Goal: Task Accomplishment & Management: Use online tool/utility

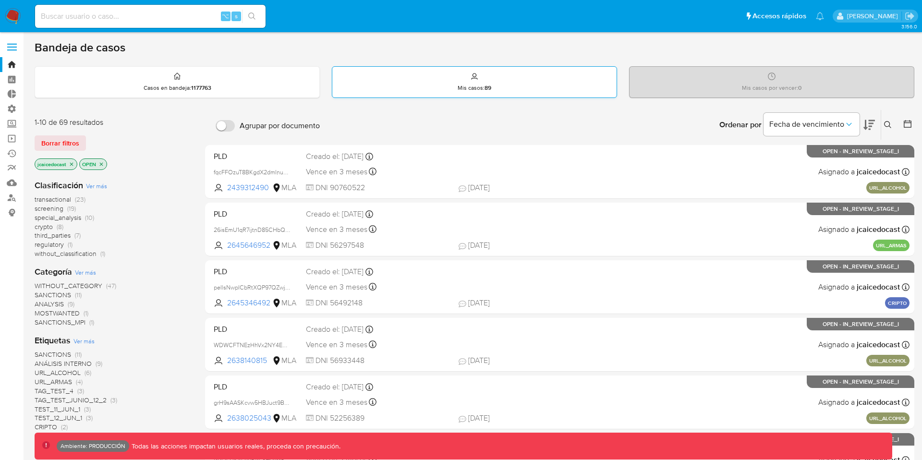
click at [464, 87] on p "Mis casos : 89" at bounding box center [475, 88] width 34 height 8
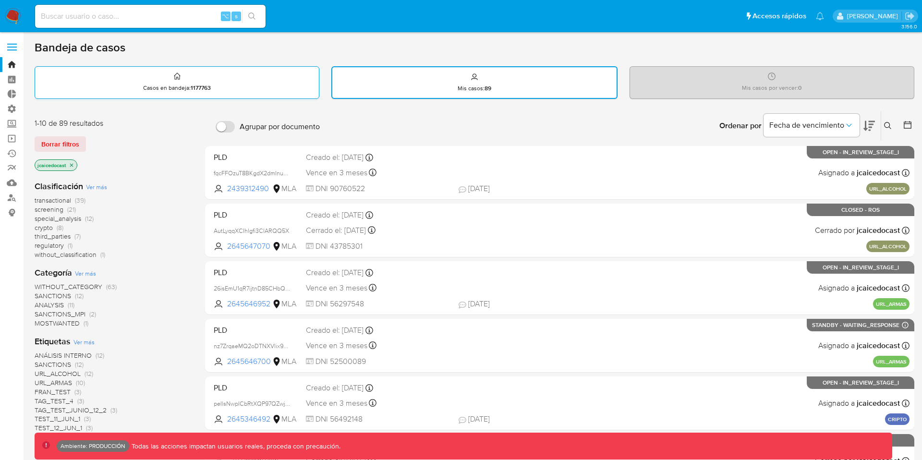
click at [240, 87] on div "Casos en bandeja : 1177763" at bounding box center [177, 82] width 284 height 31
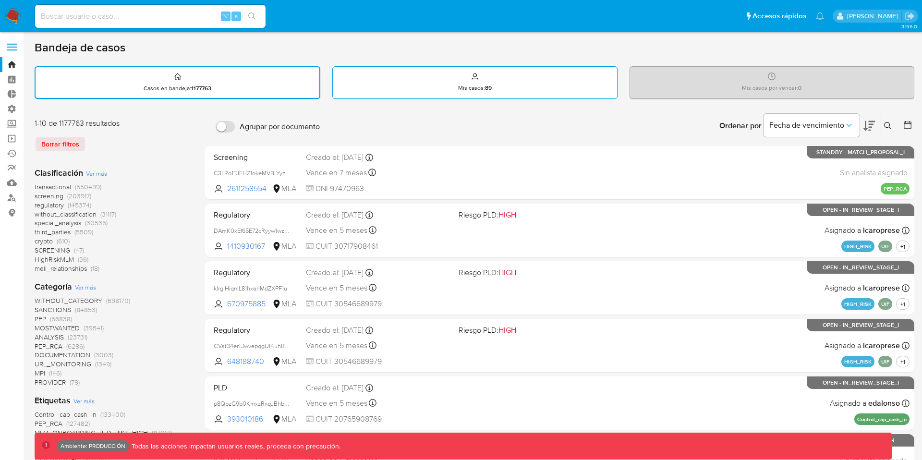
click at [382, 84] on div "Mis casos : 89" at bounding box center [475, 82] width 284 height 31
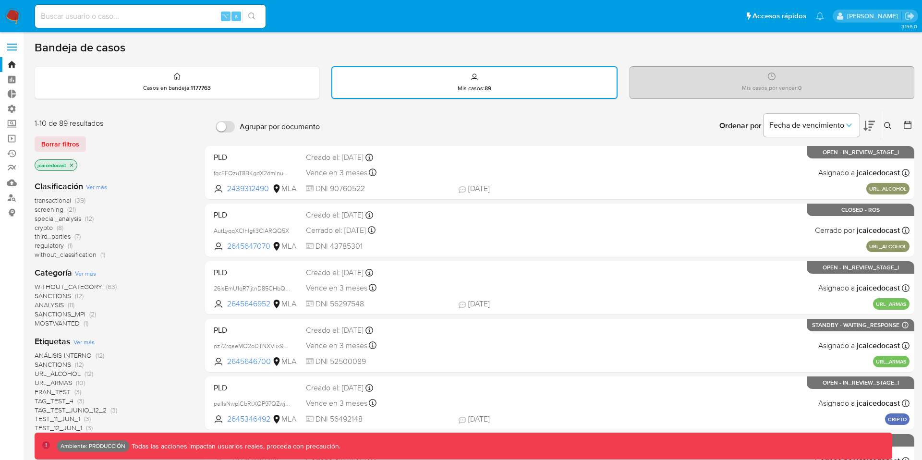
click at [667, 69] on div "Mis casos por vencer : 0" at bounding box center [772, 82] width 284 height 31
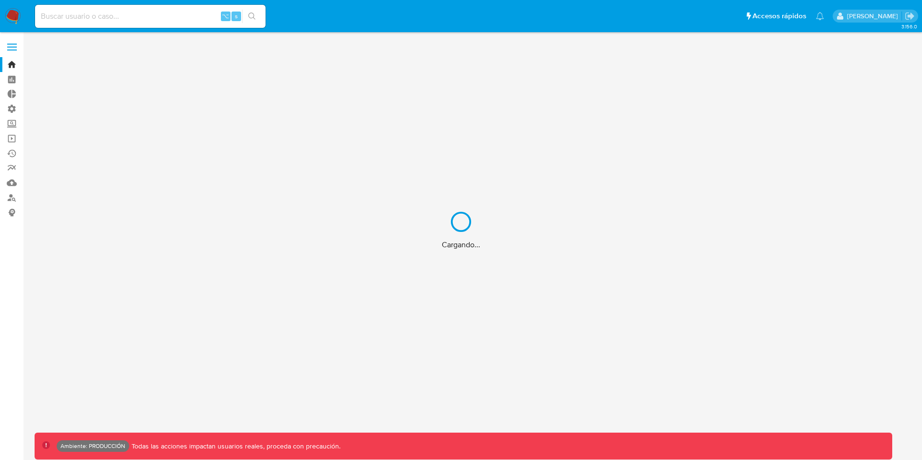
click at [12, 46] on div "Cargando..." at bounding box center [461, 230] width 922 height 460
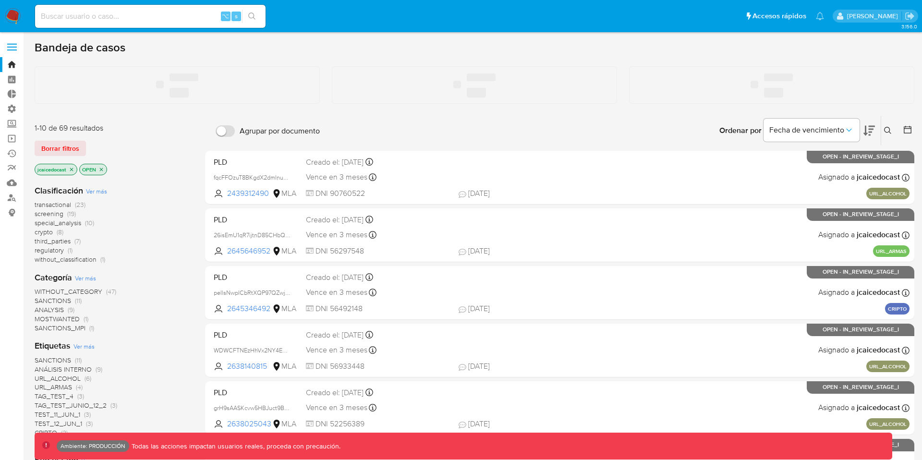
click at [8, 47] on span at bounding box center [12, 47] width 10 height 1
click at [0, 0] on input "checkbox" at bounding box center [0, 0] width 0 height 0
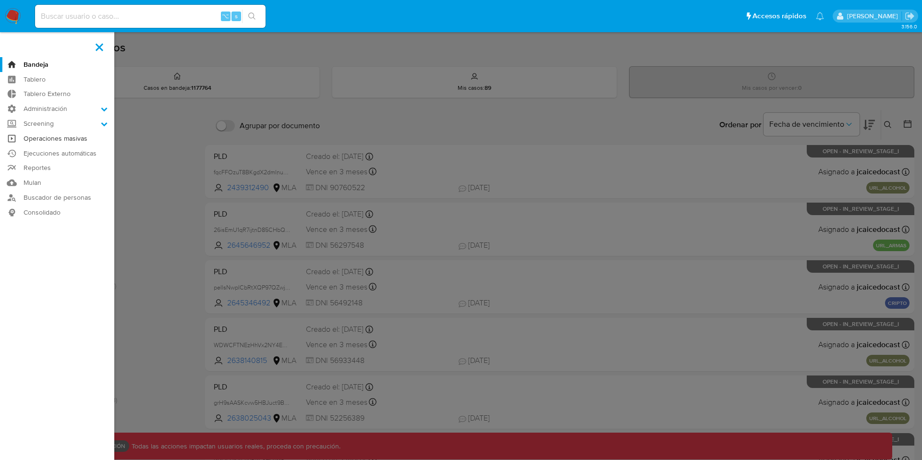
click at [54, 136] on link "Operaciones masivas" at bounding box center [57, 138] width 114 height 15
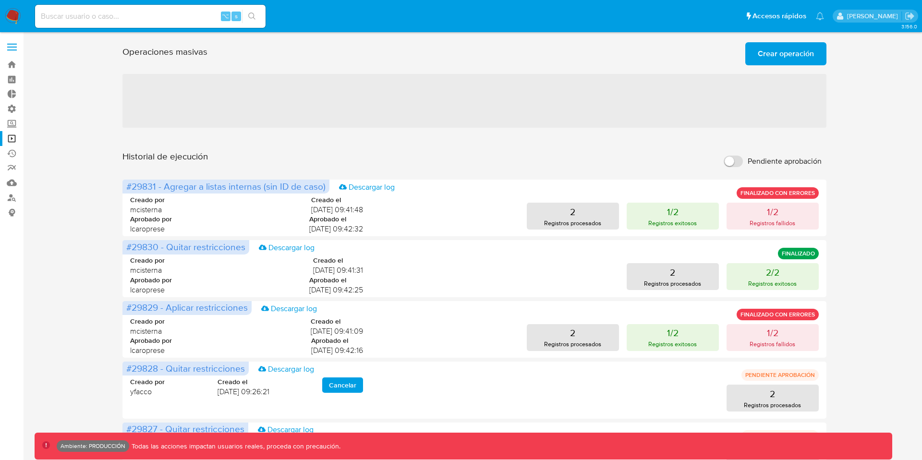
click at [777, 50] on span "Crear operación" at bounding box center [786, 53] width 56 height 21
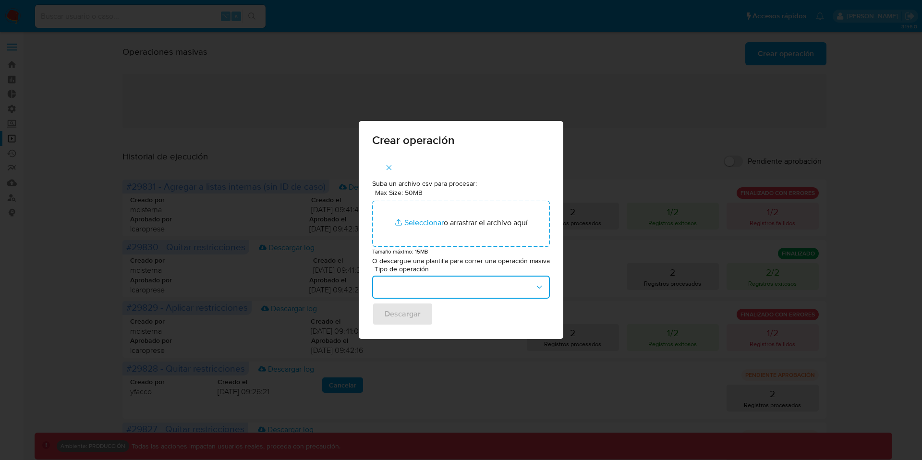
click at [432, 287] on button "button" at bounding box center [461, 287] width 178 height 23
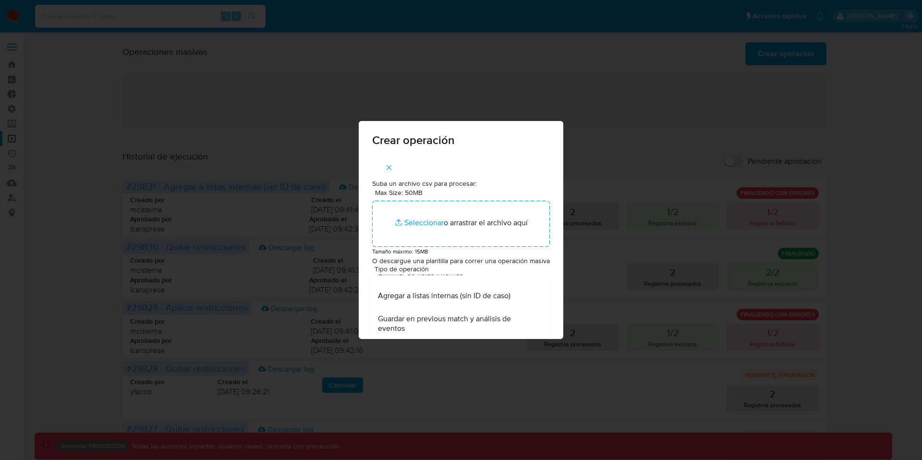
scroll to position [224, 0]
click at [471, 164] on div "Suba un archivo csv para procesar: Max Size: 50MB Seleccionar archivos Seleccio…" at bounding box center [461, 247] width 205 height 183
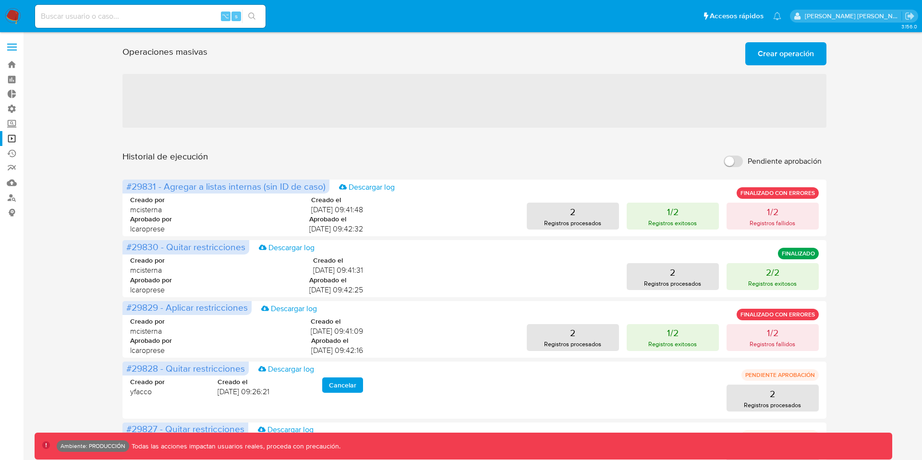
click at [774, 50] on span "Crear operación" at bounding box center [786, 53] width 56 height 21
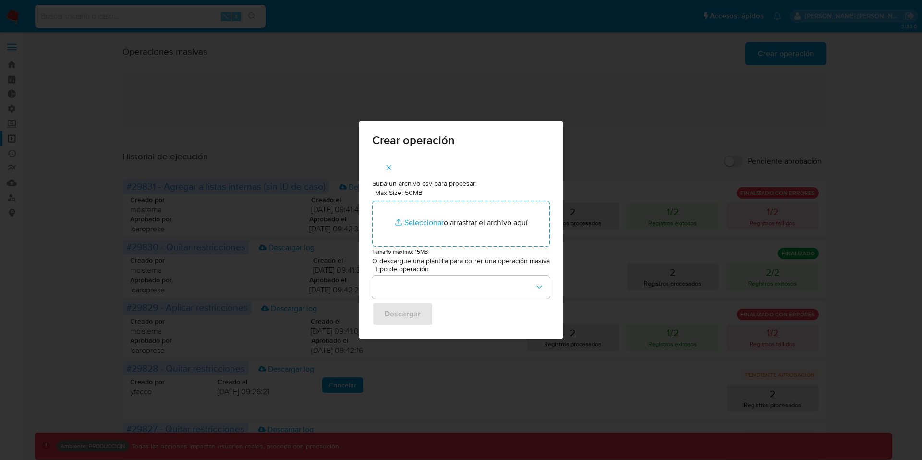
click at [389, 166] on icon "button" at bounding box center [389, 167] width 5 height 5
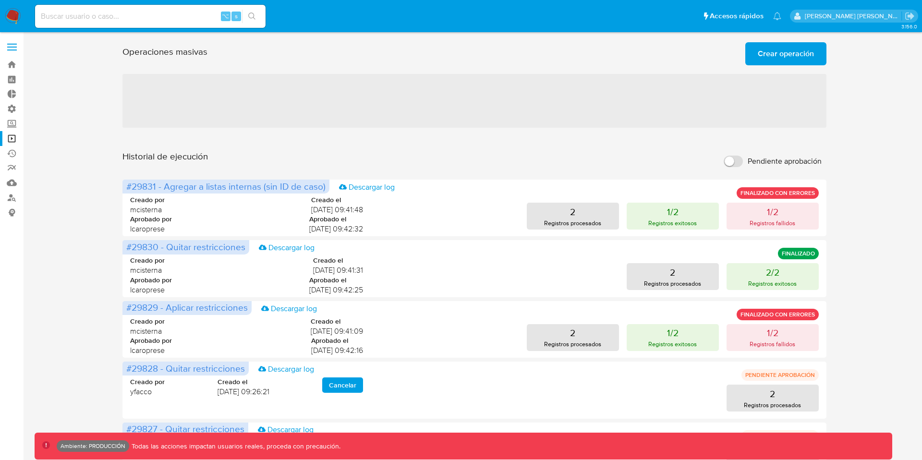
click at [778, 48] on span "Crear operación" at bounding box center [786, 53] width 56 height 21
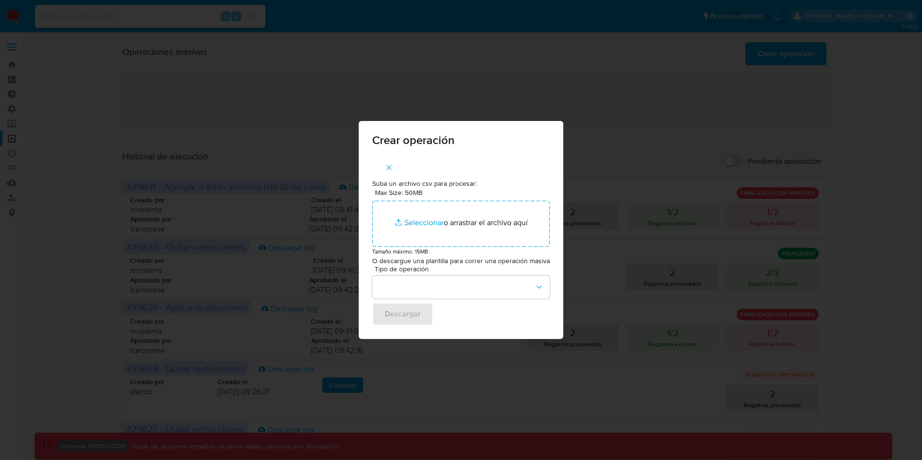
click at [388, 171] on icon "button" at bounding box center [389, 167] width 9 height 9
